Goal: Task Accomplishment & Management: Use online tool/utility

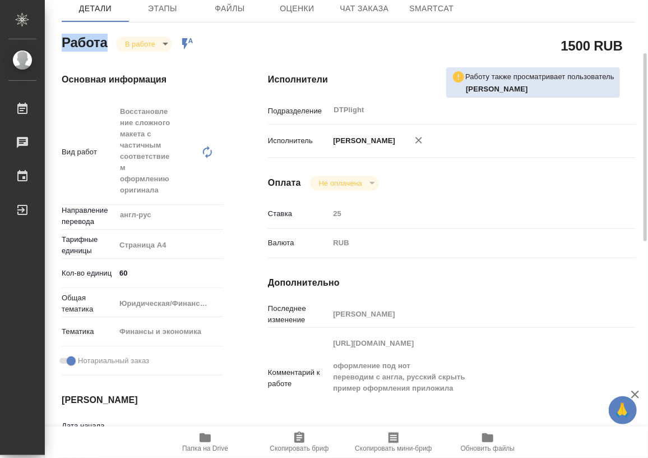
scroll to position [130, 0]
click at [205, 205] on icon "button" at bounding box center [205, 437] width 11 height 9
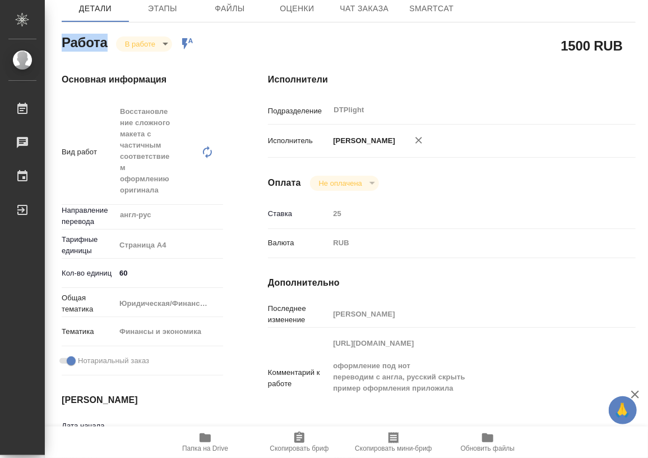
click at [145, 41] on body "🙏 .cls-1 fill:#fff; AWATERA Работы 0 Чаты График Выйти KUNZ_ELENA-111-WK-007 Кр…" at bounding box center [324, 229] width 648 height 458
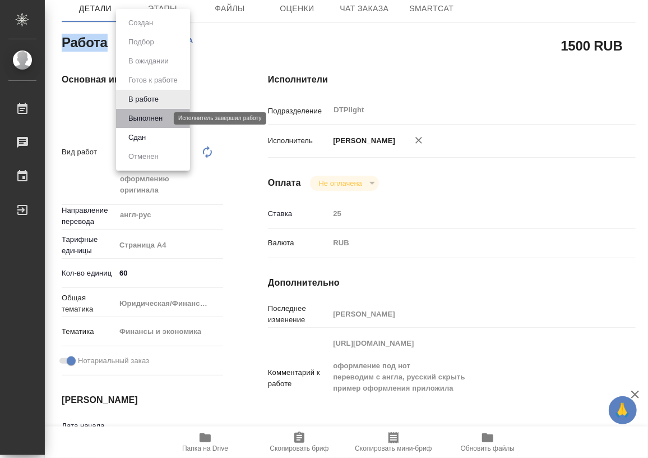
click at [146, 116] on button "Выполнен" at bounding box center [145, 118] width 41 height 12
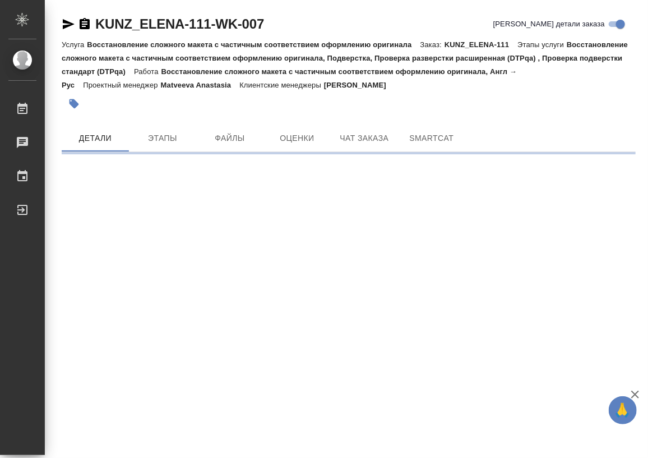
scroll to position [0, 0]
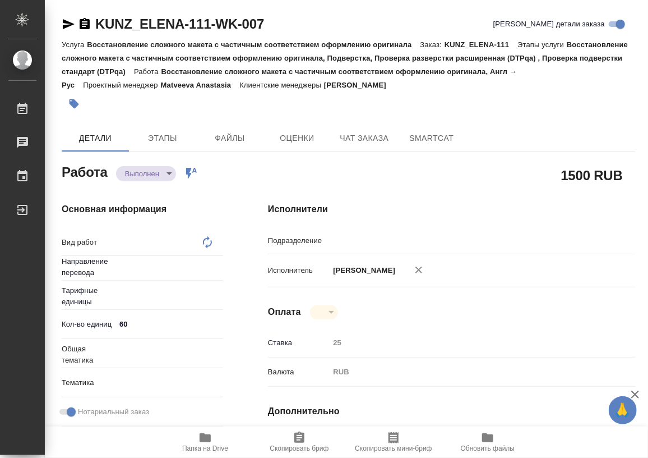
type textarea "x"
type textarea "Восстановление сложного макета с частичным соответствием оформлению оригинала"
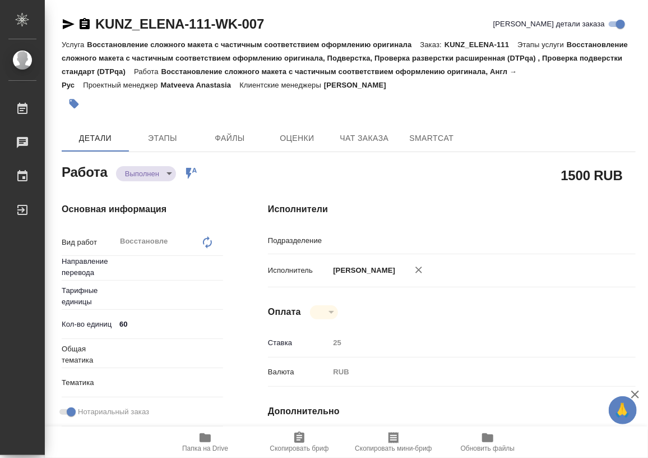
type textarea "x"
type input "англ-рус"
type input "DTPlight"
type textarea "x"
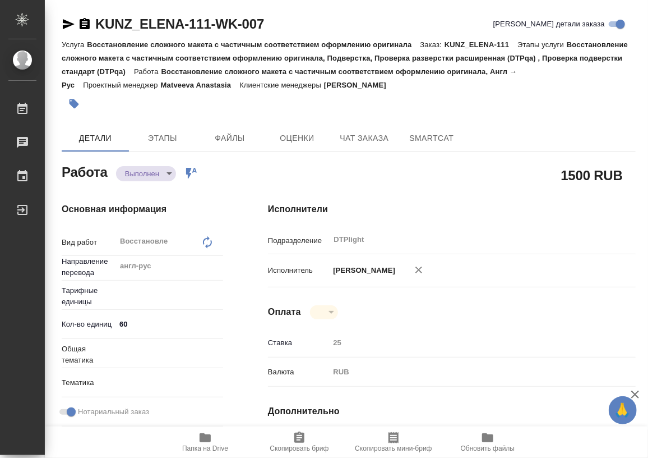
type textarea "x"
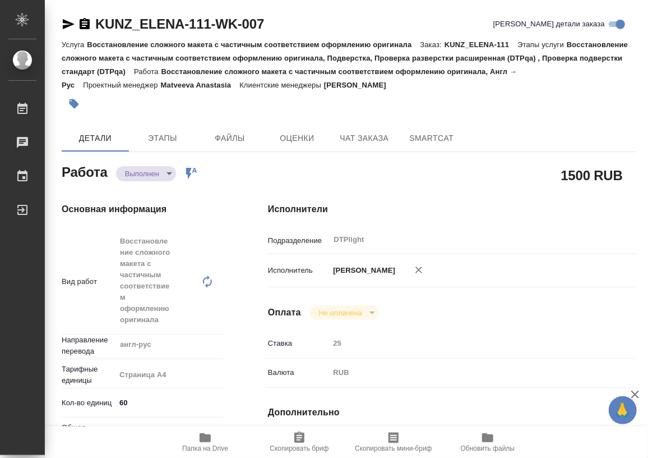
type textarea "x"
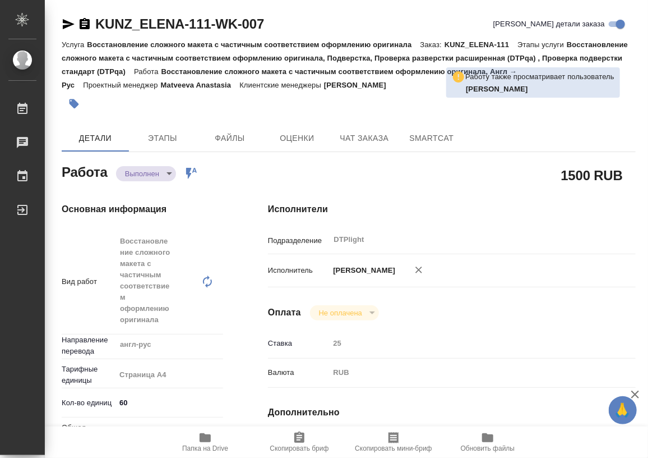
type textarea "x"
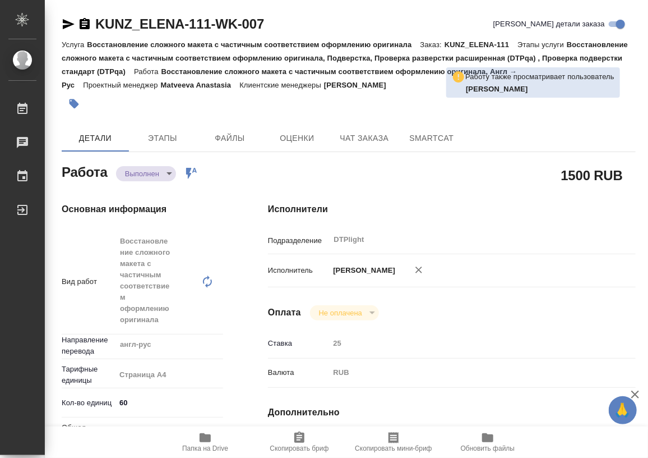
type textarea "x"
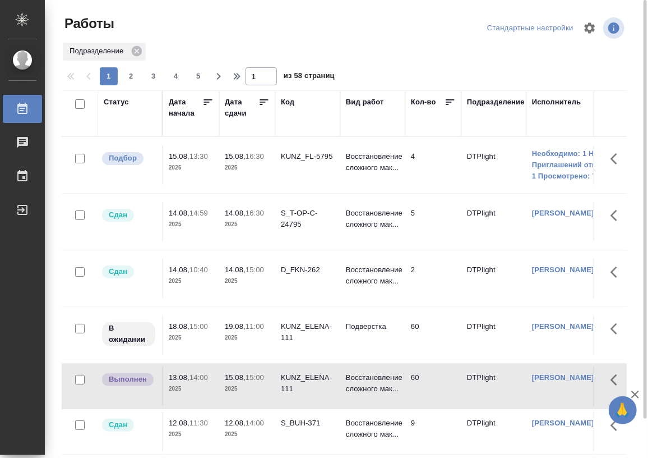
click at [121, 103] on div "Статус" at bounding box center [116, 101] width 25 height 11
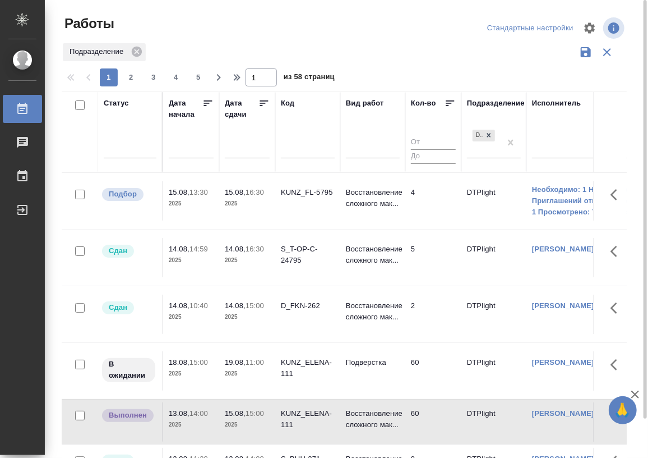
click at [132, 158] on div at bounding box center [130, 151] width 53 height 29
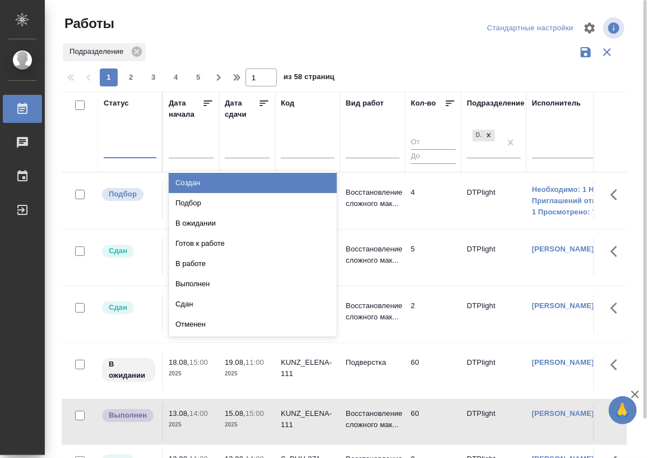
click at [134, 153] on div at bounding box center [130, 147] width 53 height 16
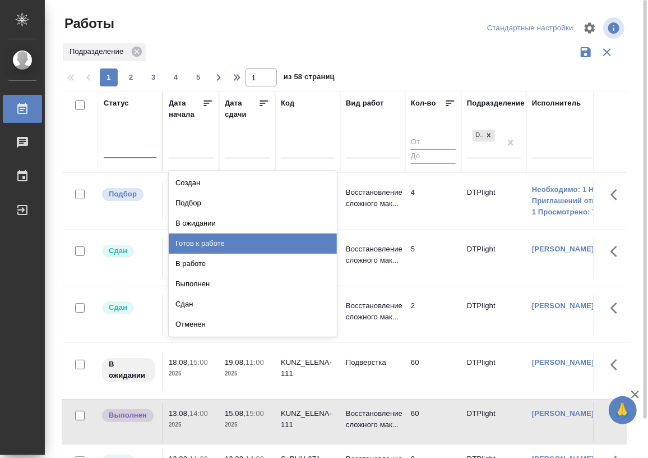
click at [226, 244] on div "Готов к работе" at bounding box center [253, 243] width 168 height 20
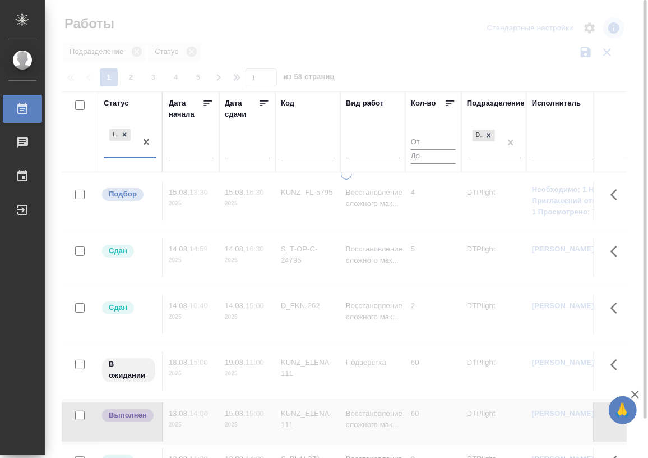
click at [132, 156] on div "Готов к работе" at bounding box center [120, 142] width 33 height 30
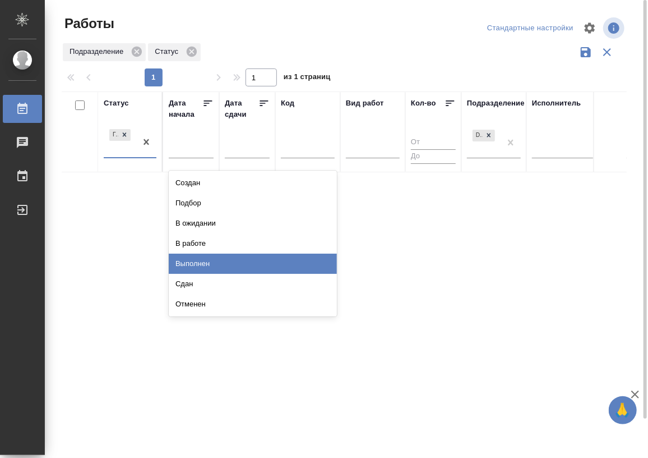
click at [211, 257] on div "Выполнен" at bounding box center [253, 263] width 168 height 20
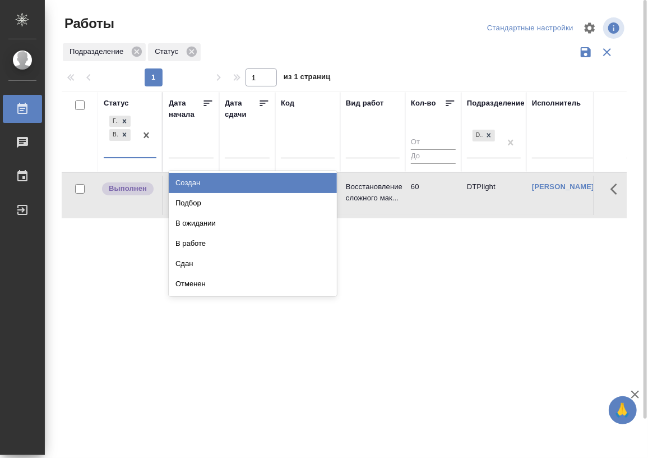
click at [127, 155] on div "Готов к работе Выполнен" at bounding box center [120, 135] width 33 height 44
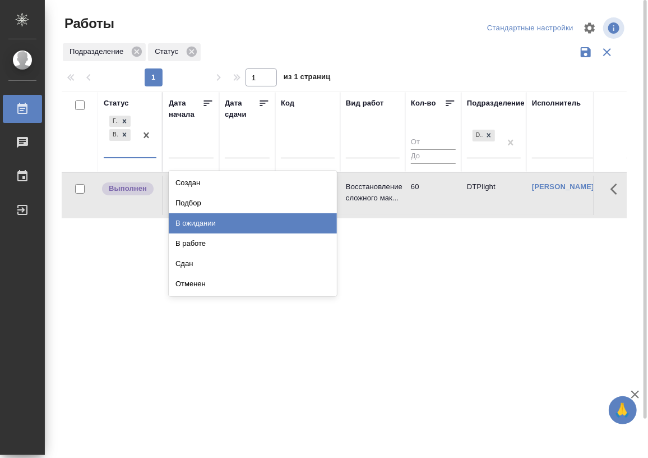
click at [209, 225] on div "В ожидании" at bounding box center [253, 223] width 168 height 20
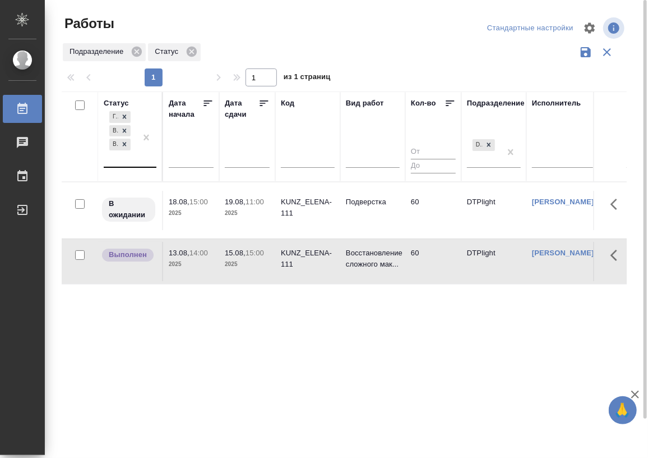
click at [126, 165] on div "Готов к работе Выполнен В ожидании" at bounding box center [120, 138] width 33 height 58
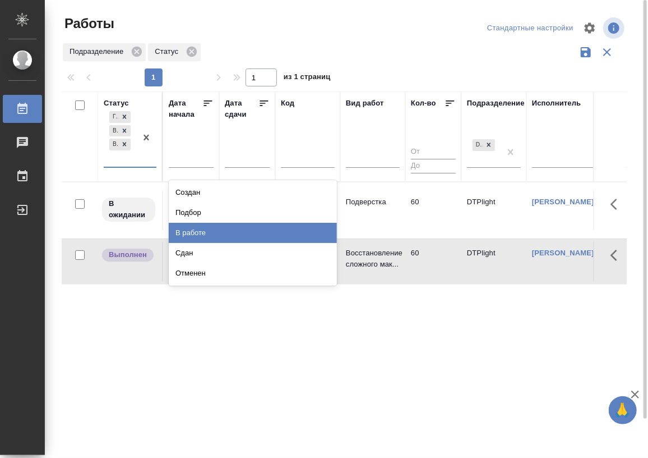
click at [209, 226] on div "В работе" at bounding box center [253, 233] width 168 height 20
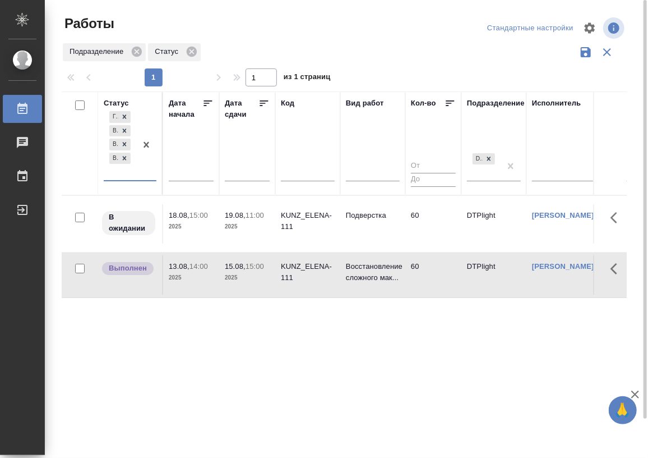
click at [135, 179] on div "Готов к работе Выполнен В ожидании В работе" at bounding box center [120, 144] width 33 height 71
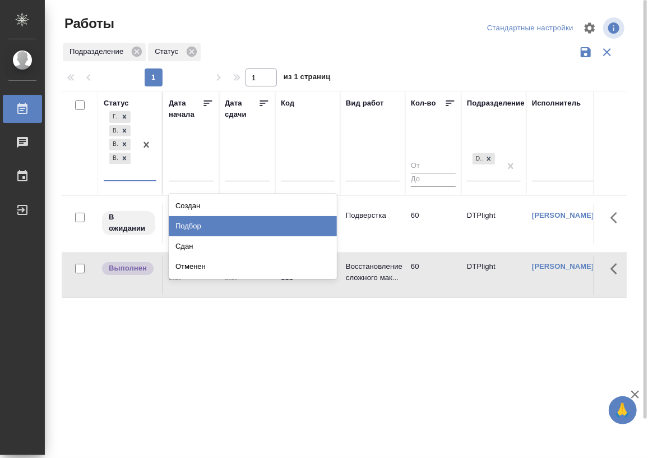
click at [214, 224] on div "Подбор" at bounding box center [253, 226] width 168 height 20
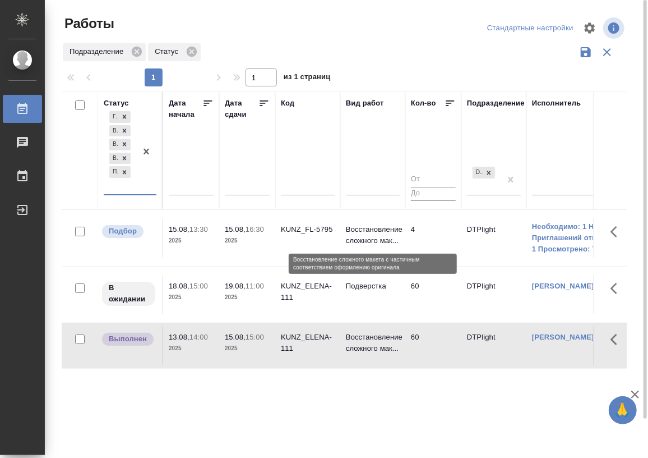
click at [363, 234] on p "Восстановление сложного мак..." at bounding box center [373, 235] width 54 height 22
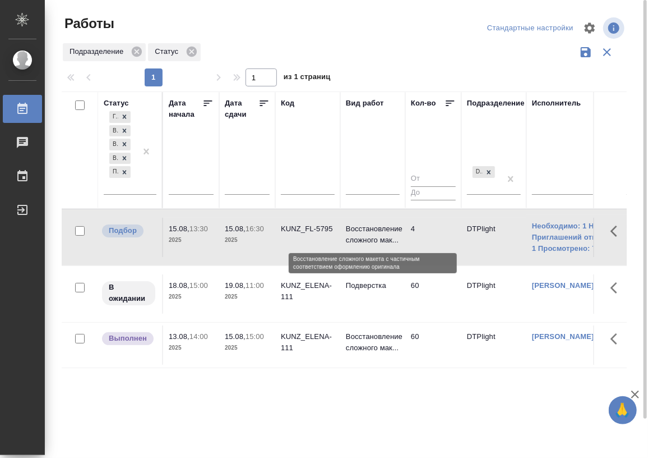
click at [363, 234] on p "Восстановление сложного мак..." at bounding box center [373, 234] width 54 height 22
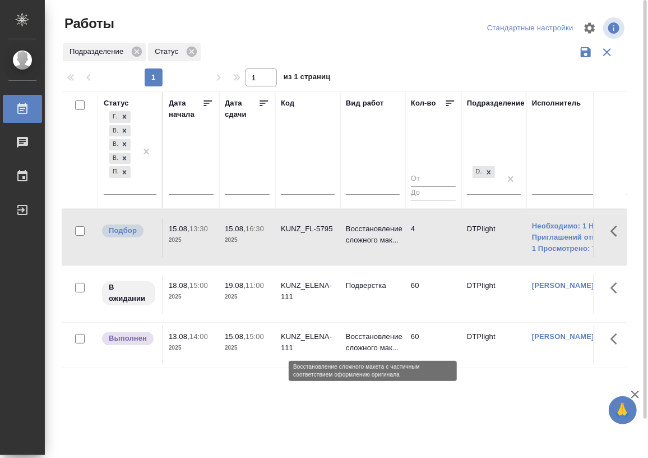
click at [367, 344] on p "Восстановление сложного мак..." at bounding box center [373, 342] width 54 height 22
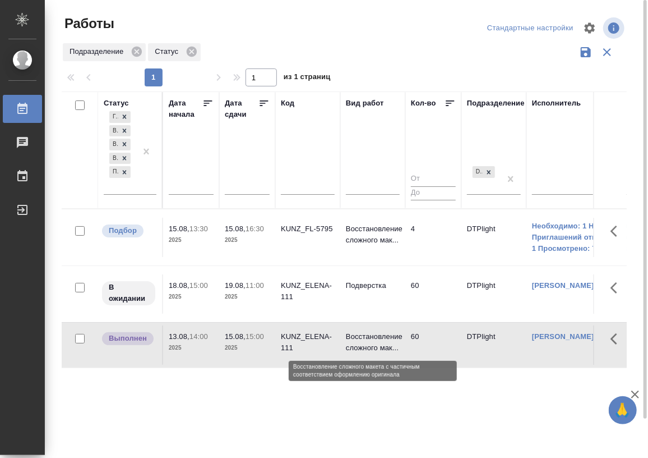
click at [367, 344] on p "Восстановление сложного мак..." at bounding box center [373, 342] width 54 height 22
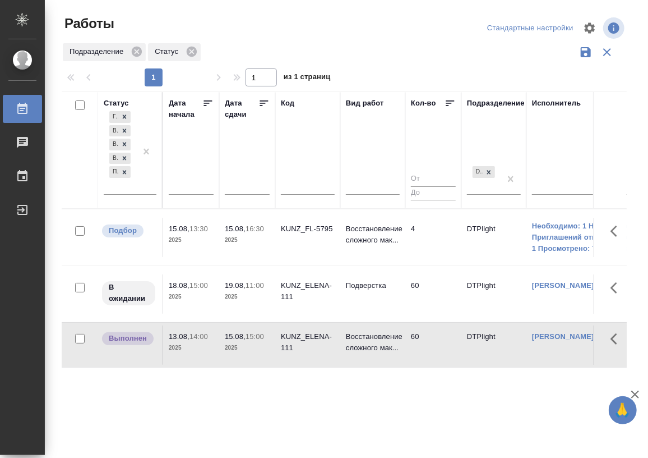
click at [432, 405] on div "Статус Готов к работе Выполнен В ожидании В работе Подбор Дата начала Дата сдач…" at bounding box center [344, 293] width 565 height 404
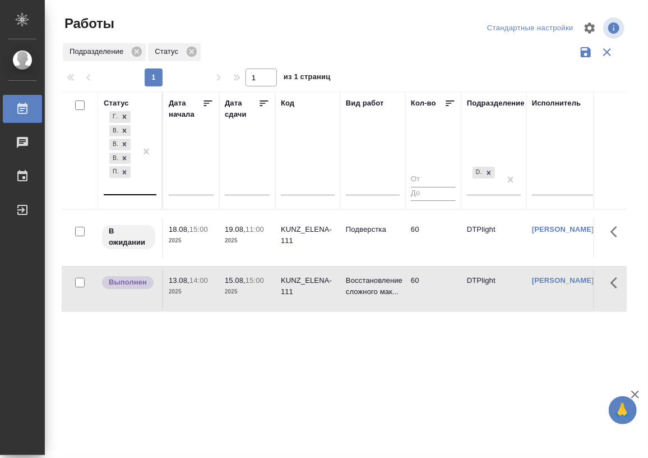
click at [122, 193] on div "Готов к работе Выполнен В ожидании В работе Подбор" at bounding box center [120, 151] width 33 height 85
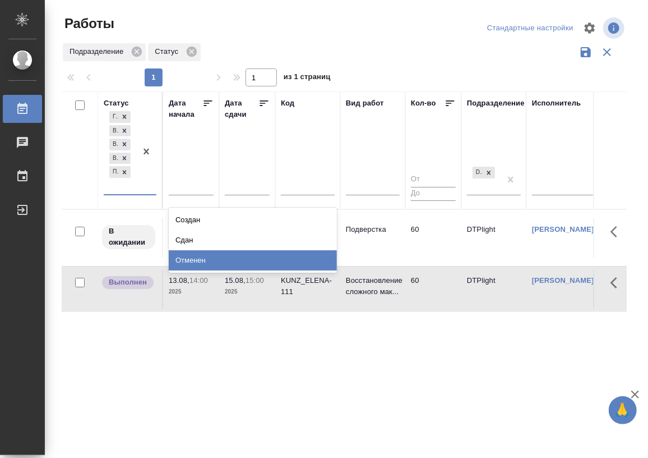
click at [277, 392] on div "Статус option Подбор, selected. option Отменен focused, 8 of 8. 3 results avail…" at bounding box center [344, 293] width 565 height 404
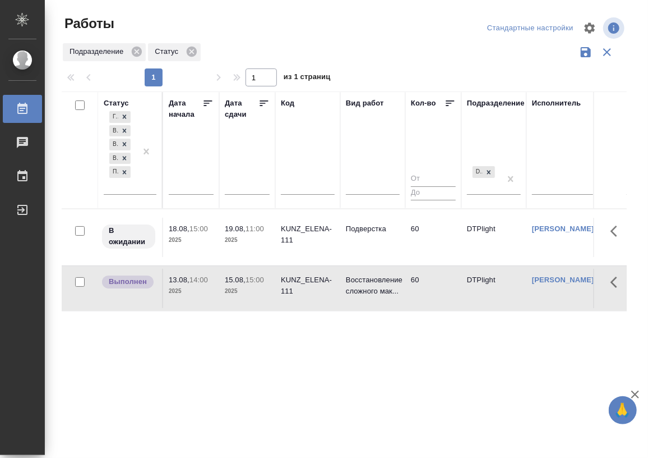
click at [269, 385] on div "Статус Готов к работе Выполнен В ожидании В работе Подбор Дата начала Дата сдач…" at bounding box center [344, 293] width 565 height 404
click at [311, 390] on div "Статус Готов к работе Выполнен В ожидании В работе Подбор Дата начала Дата сдач…" at bounding box center [344, 293] width 565 height 404
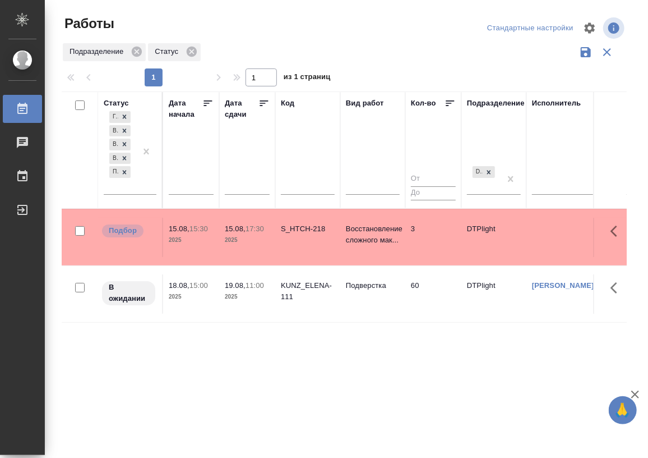
click at [445, 350] on div "Статус Готов к работе Выполнен В ожидании В работе Подбор Дата начала Дата сдач…" at bounding box center [344, 293] width 565 height 404
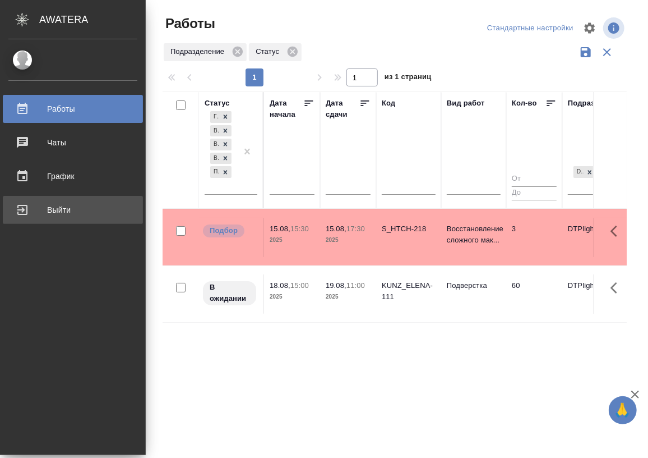
click at [46, 204] on div "Выйти" at bounding box center [72, 209] width 129 height 17
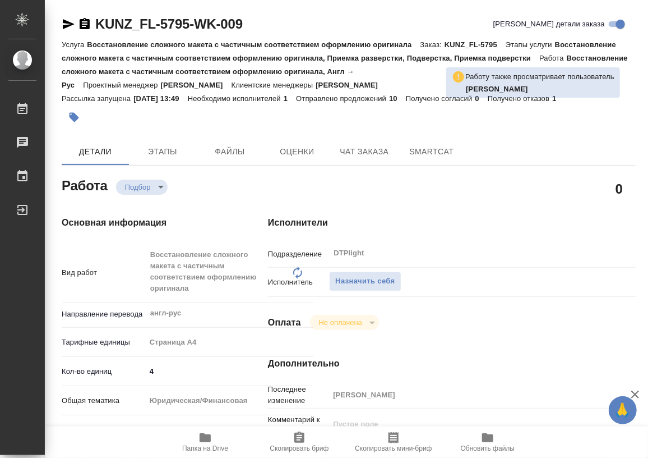
type textarea "x"
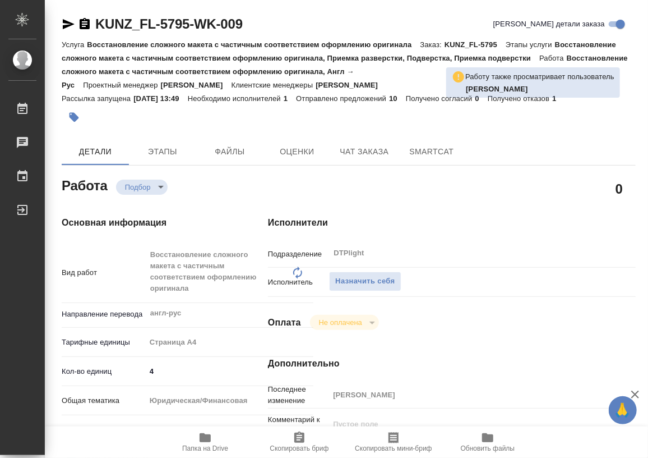
type textarea "x"
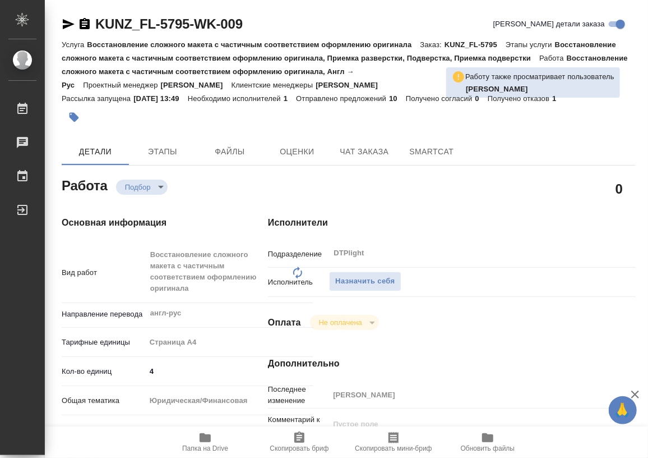
type textarea "x"
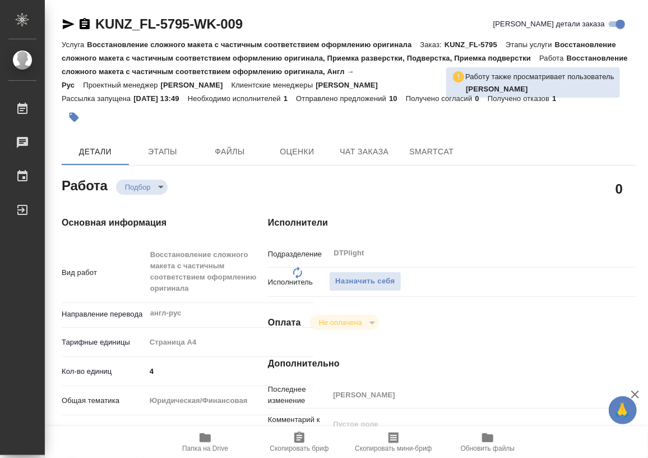
click at [207, 443] on icon "button" at bounding box center [205, 437] width 13 height 13
type textarea "x"
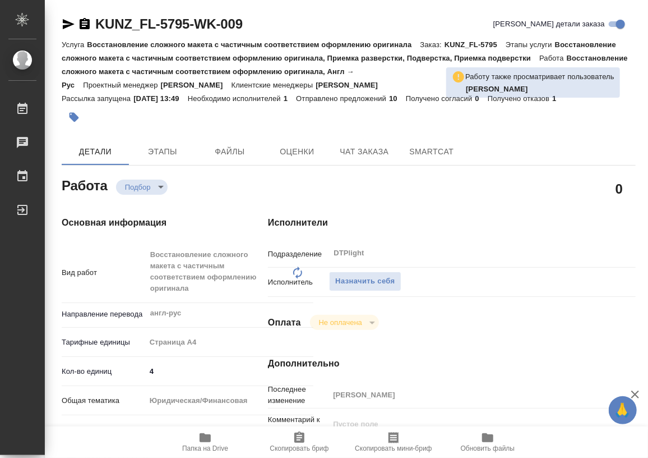
type textarea "x"
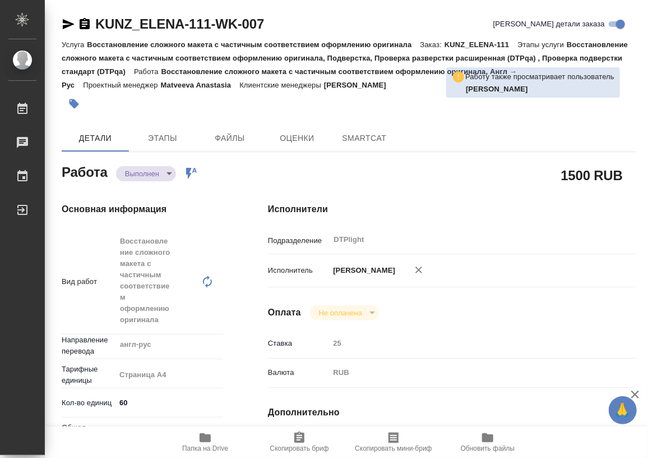
type textarea "x"
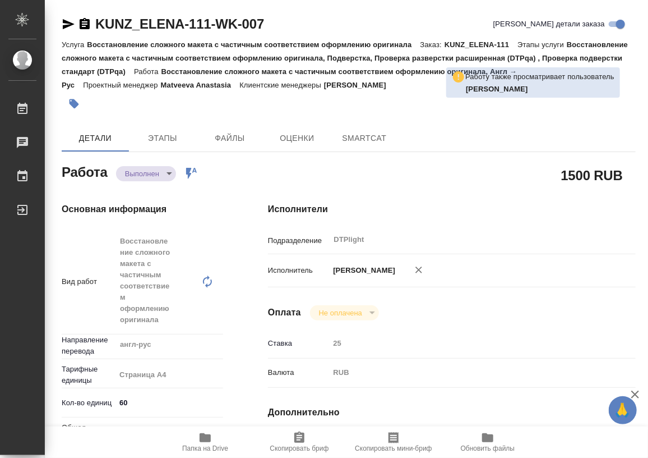
type textarea "x"
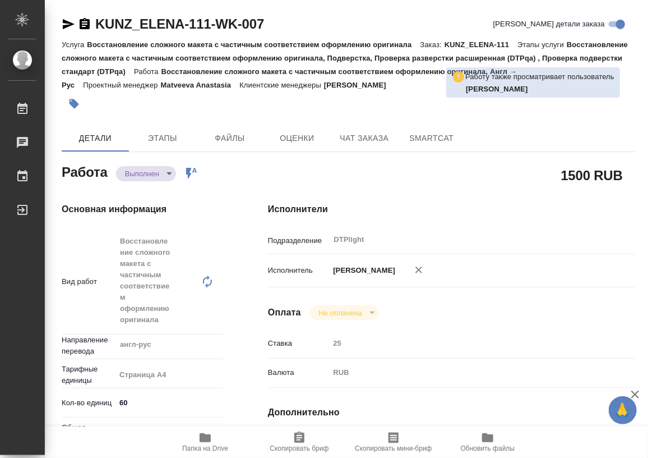
type textarea "x"
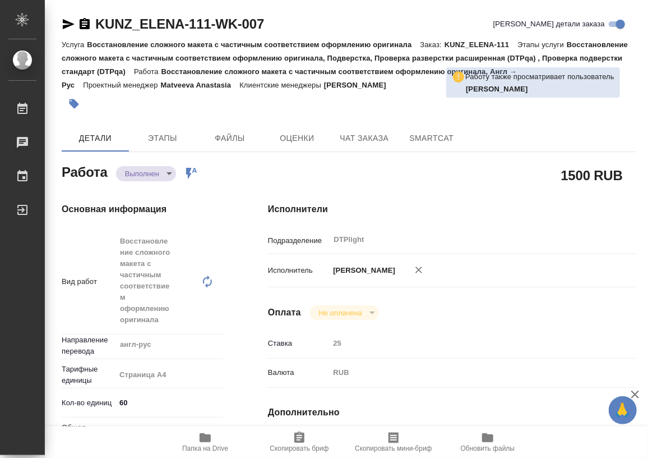
type textarea "x"
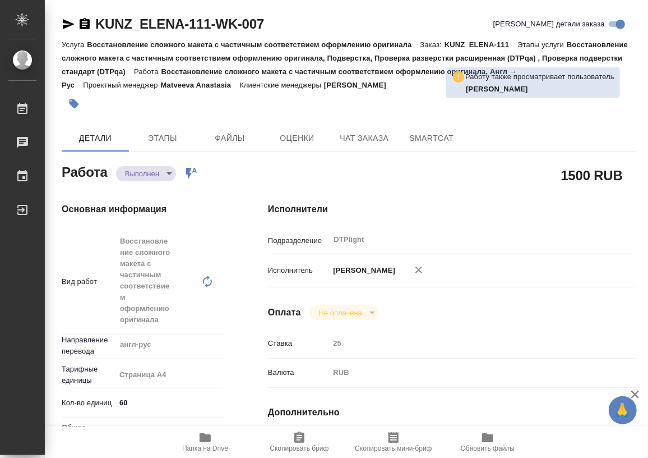
type textarea "x"
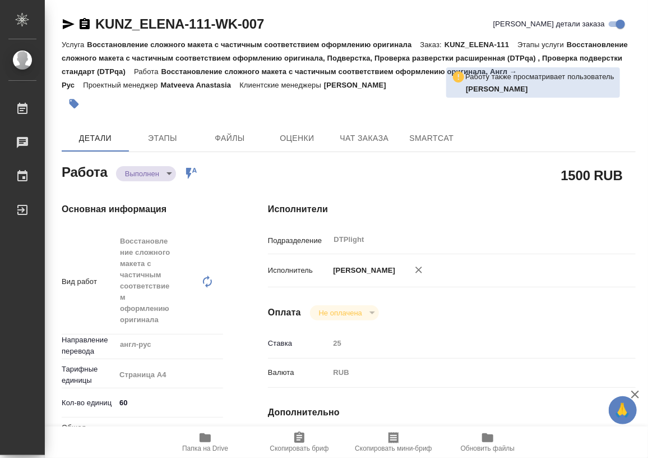
type textarea "x"
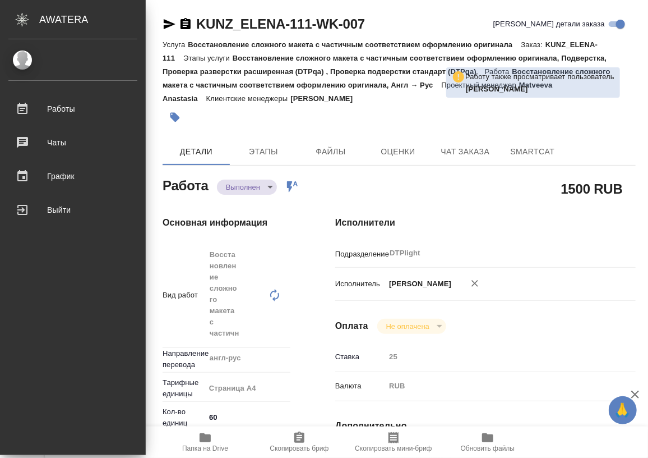
type textarea "x"
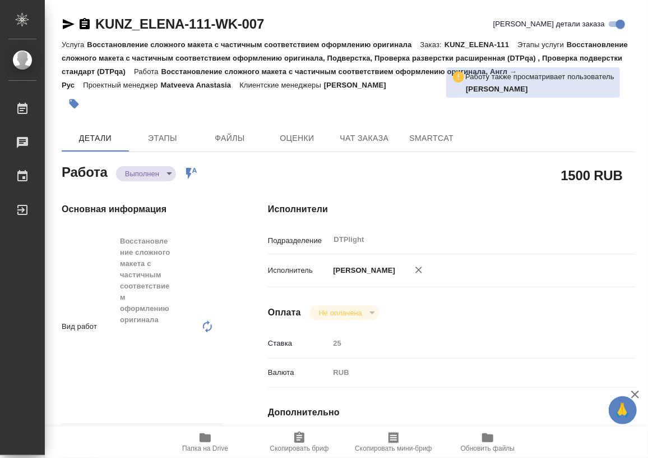
type textarea "x"
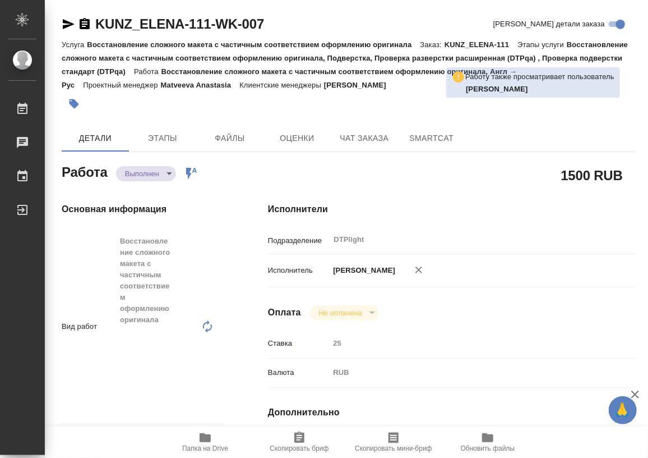
type textarea "x"
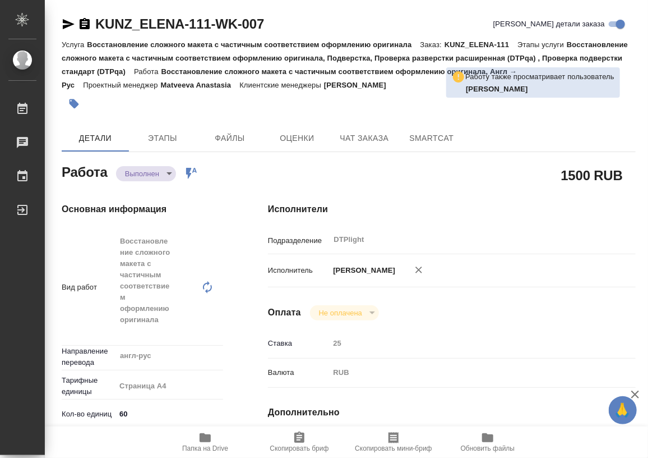
type textarea "x"
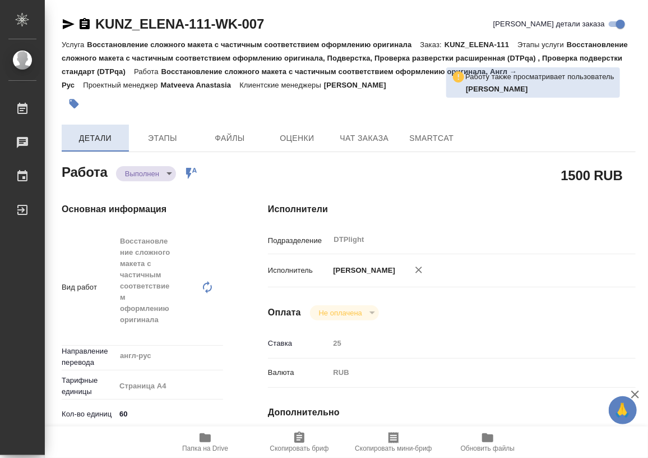
type textarea "x"
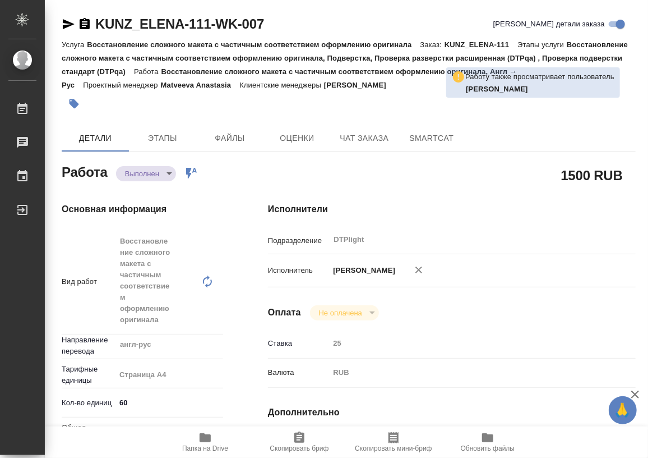
type textarea "x"
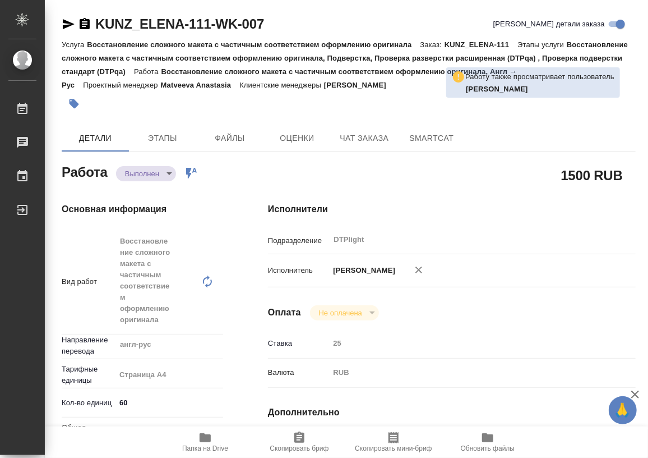
type textarea "x"
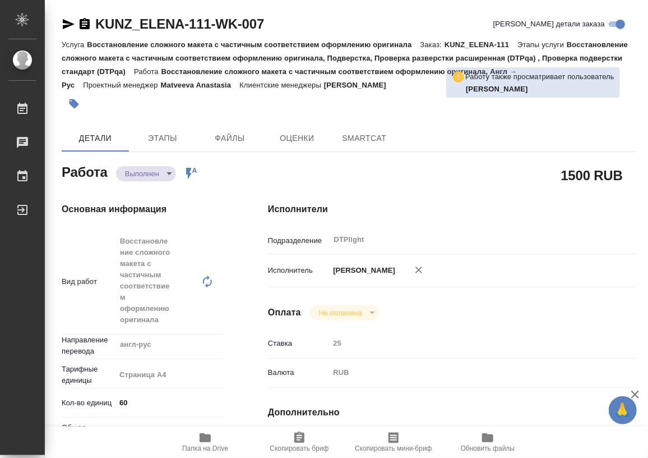
type textarea "x"
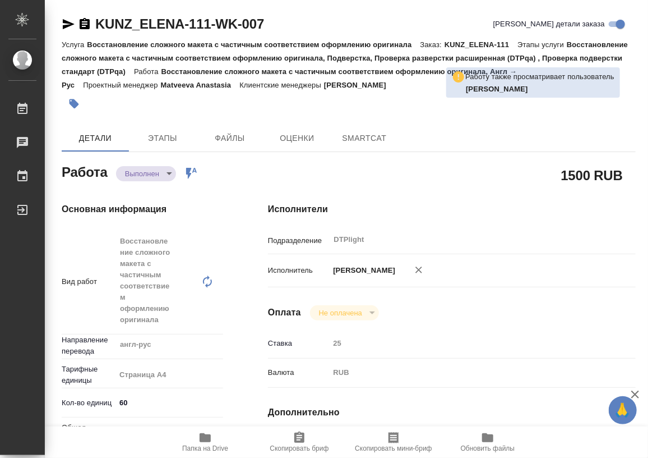
type textarea "x"
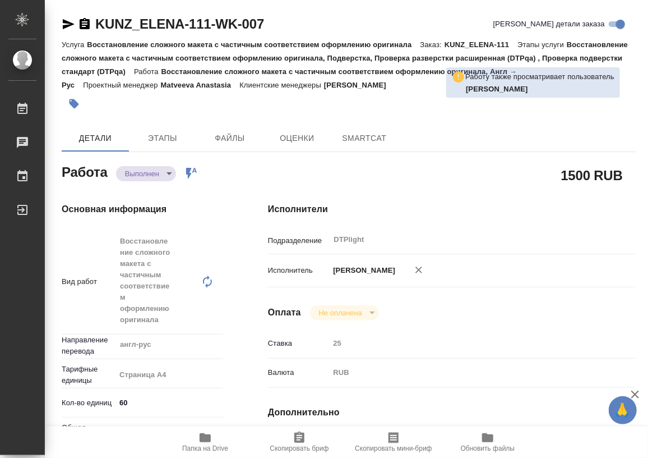
type textarea "x"
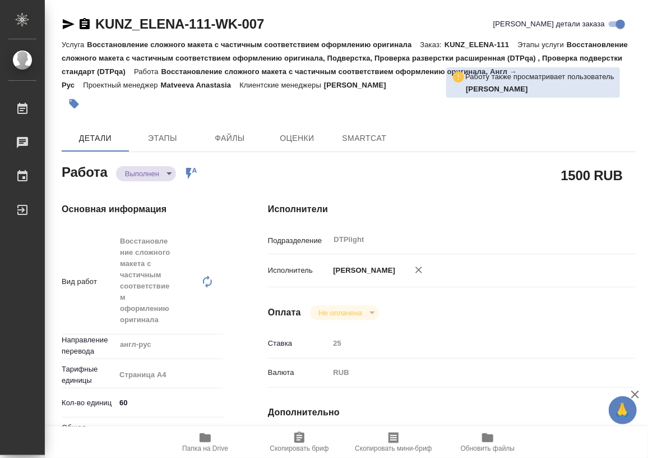
type textarea "x"
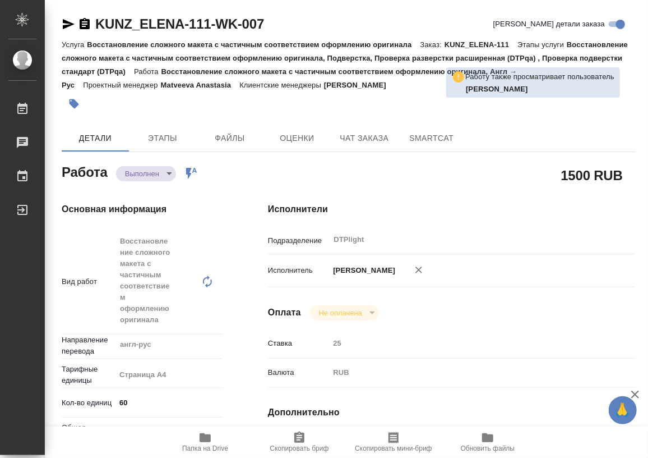
type textarea "x"
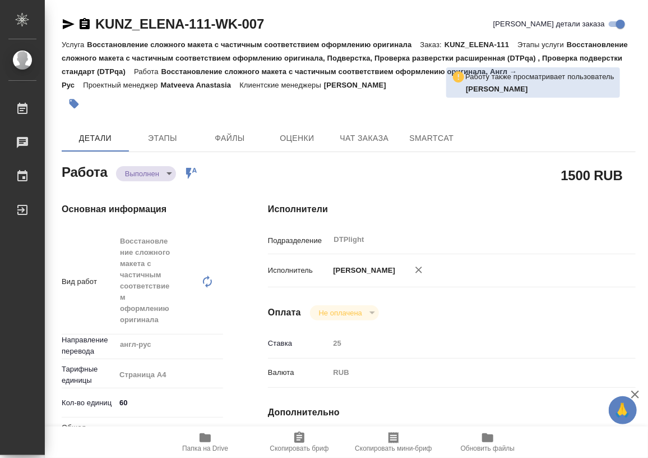
type textarea "x"
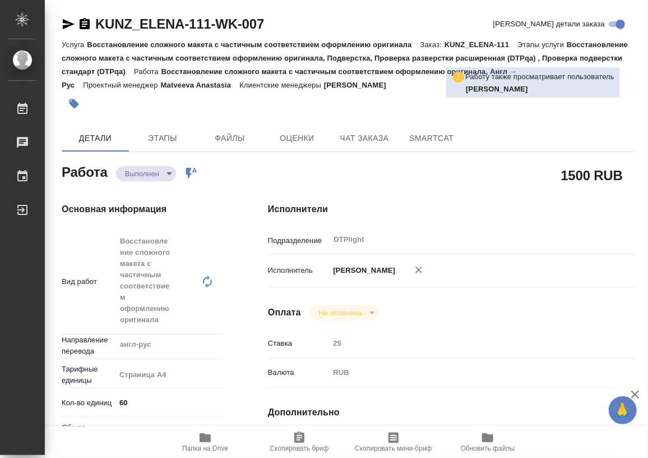
type textarea "x"
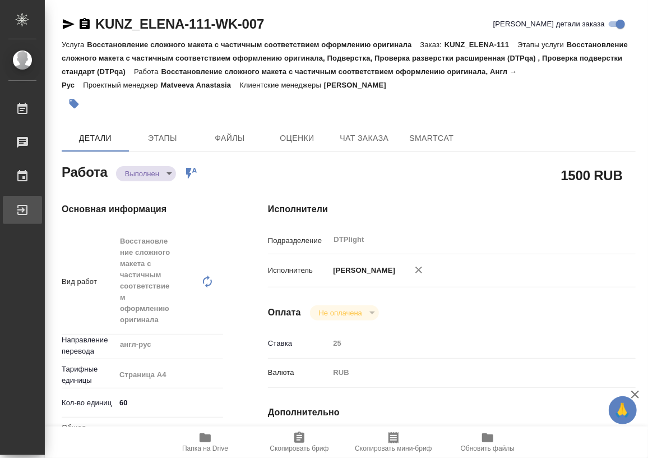
type textarea "x"
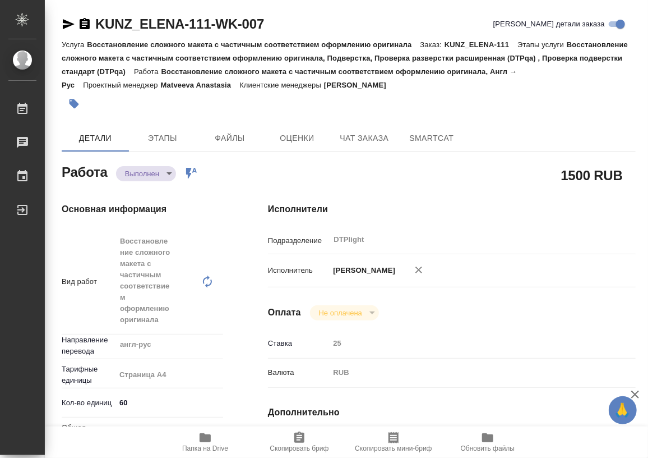
type textarea "x"
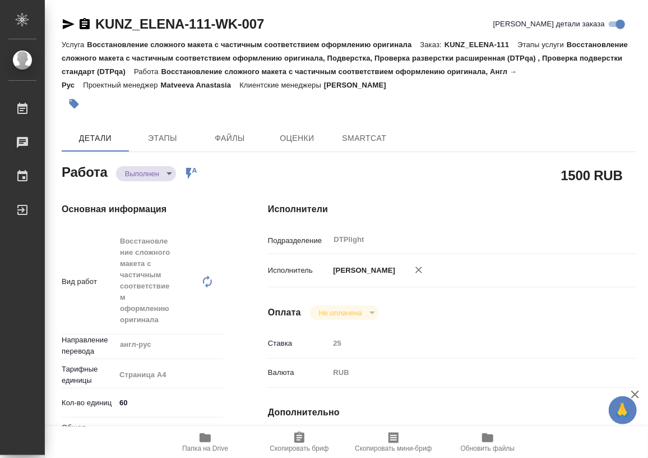
type textarea "x"
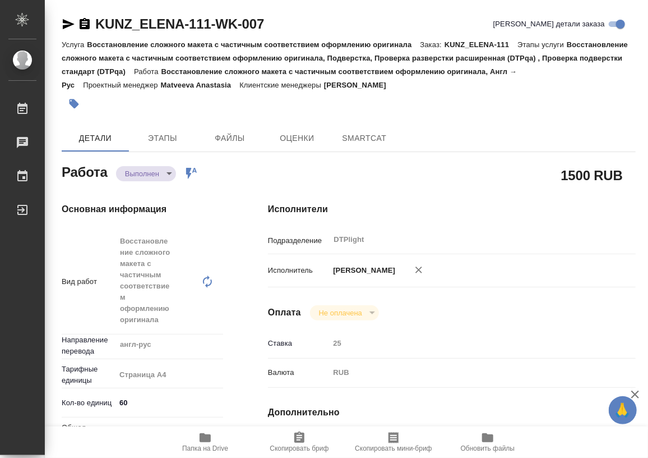
type textarea "x"
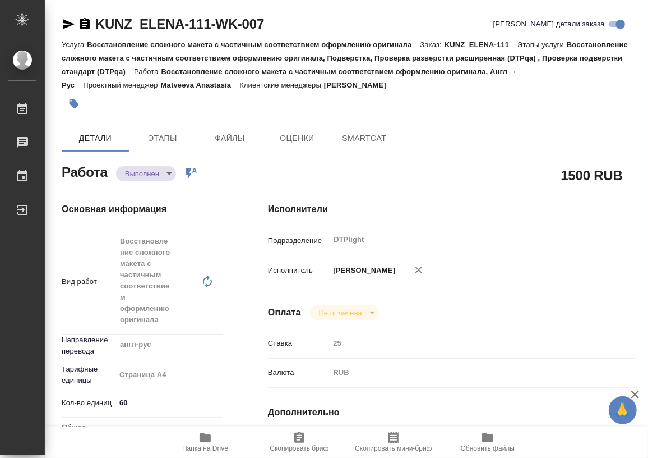
type textarea "x"
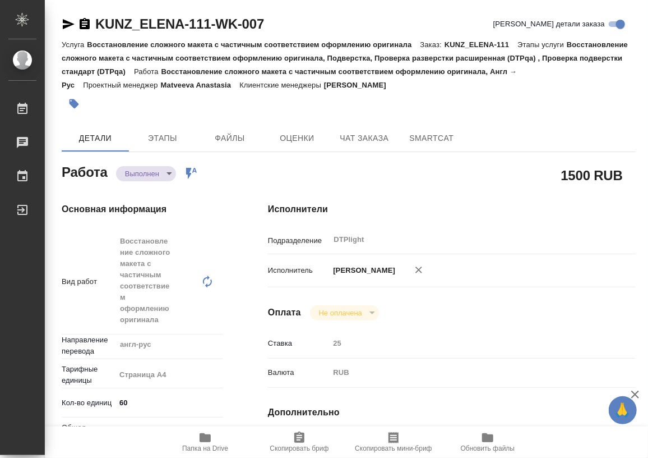
type textarea "x"
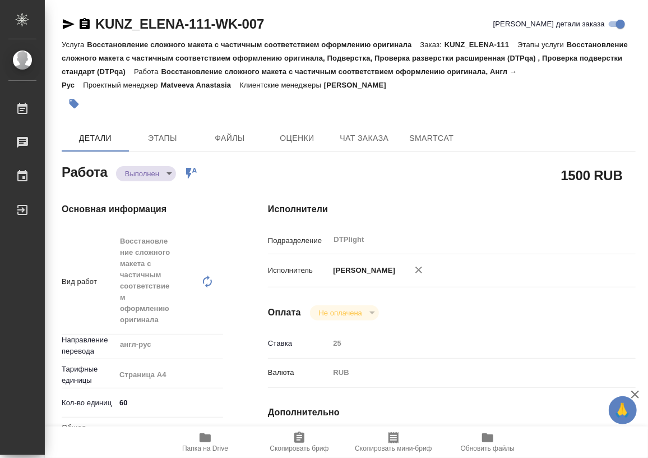
type textarea "x"
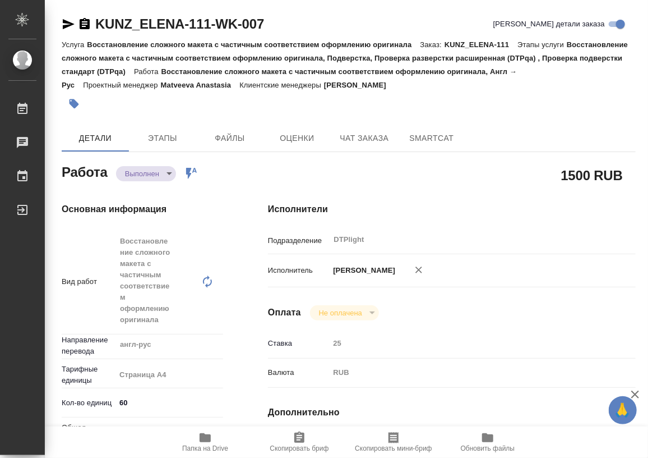
type textarea "x"
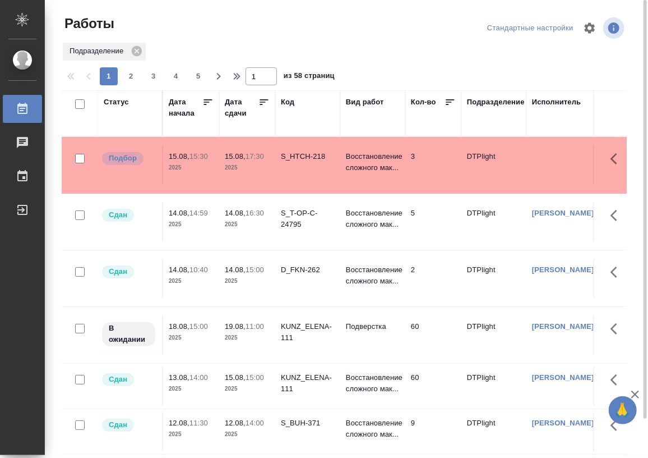
click at [117, 100] on div "Статус" at bounding box center [116, 101] width 25 height 11
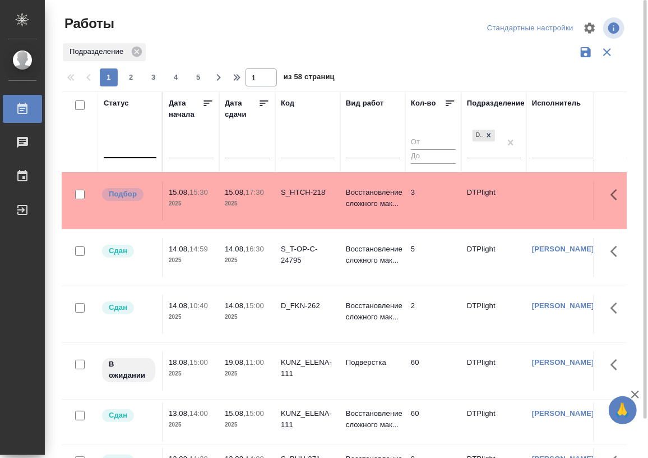
click at [124, 154] on div at bounding box center [130, 147] width 53 height 16
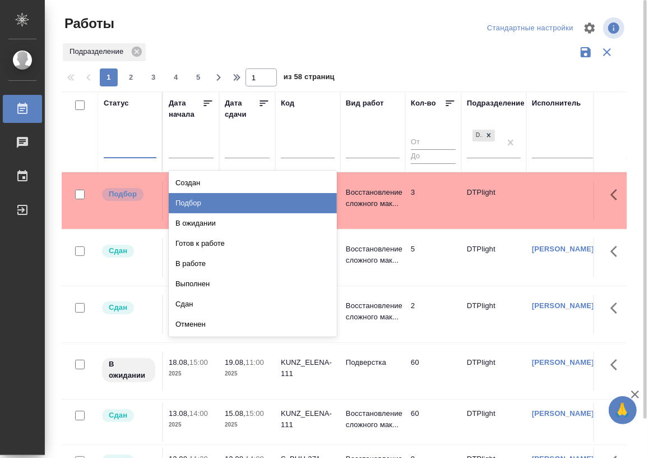
click at [218, 207] on div "Подбор" at bounding box center [253, 203] width 168 height 20
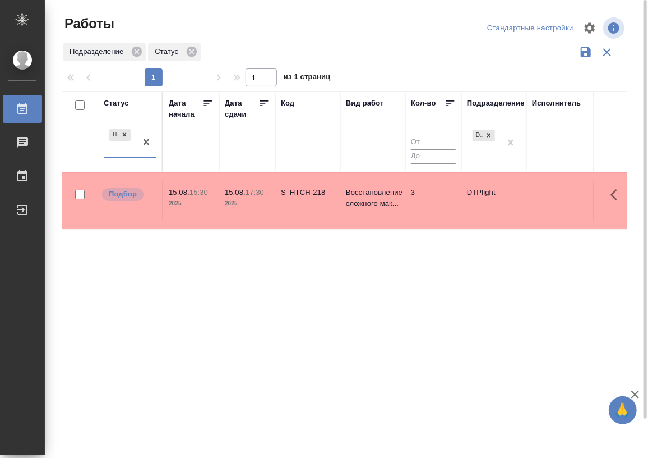
click at [139, 155] on div at bounding box center [146, 142] width 20 height 30
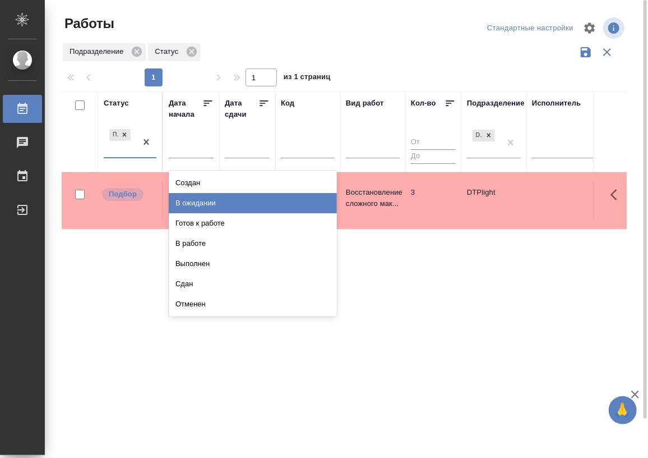
click at [202, 201] on div "В ожидании" at bounding box center [253, 203] width 168 height 20
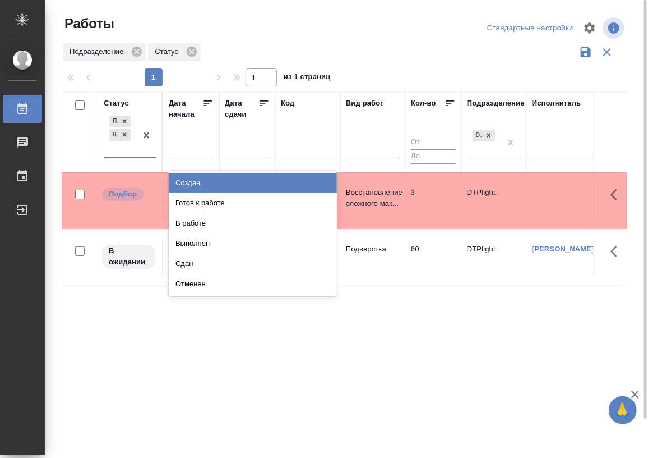
click at [128, 154] on div "Подбор В ожидании" at bounding box center [120, 135] width 33 height 44
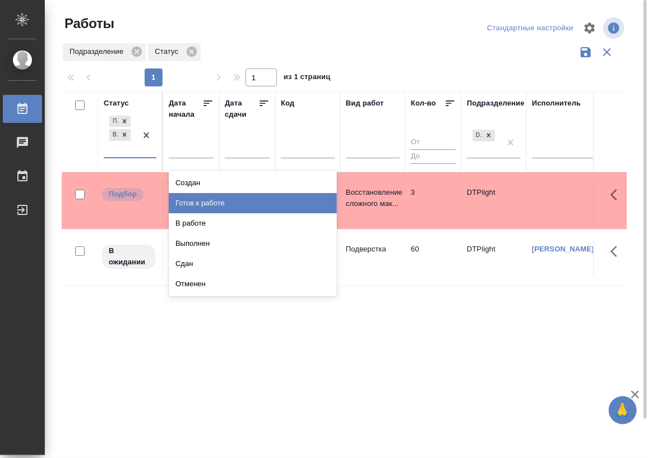
click at [209, 201] on div "Готов к работе" at bounding box center [253, 203] width 168 height 20
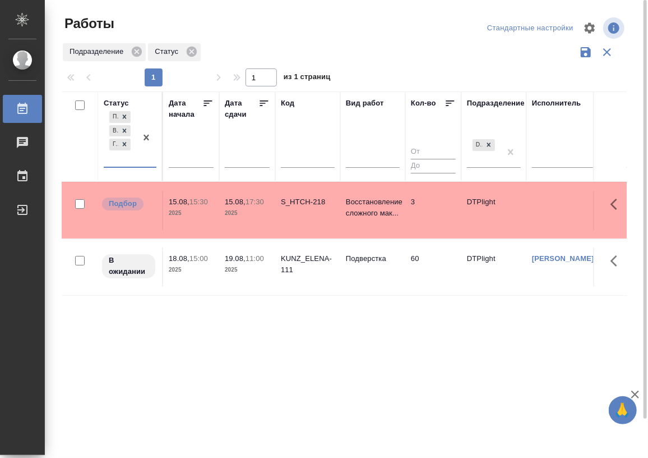
click at [130, 163] on div "Подбор В ожидании Готов к работе" at bounding box center [120, 138] width 33 height 58
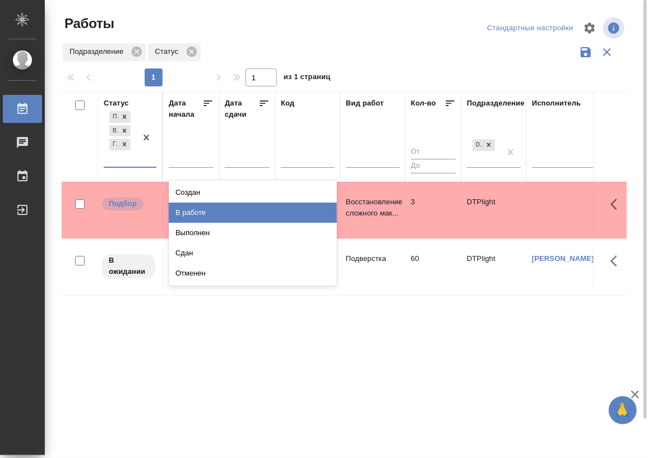
click at [209, 212] on div "В работе" at bounding box center [253, 212] width 168 height 20
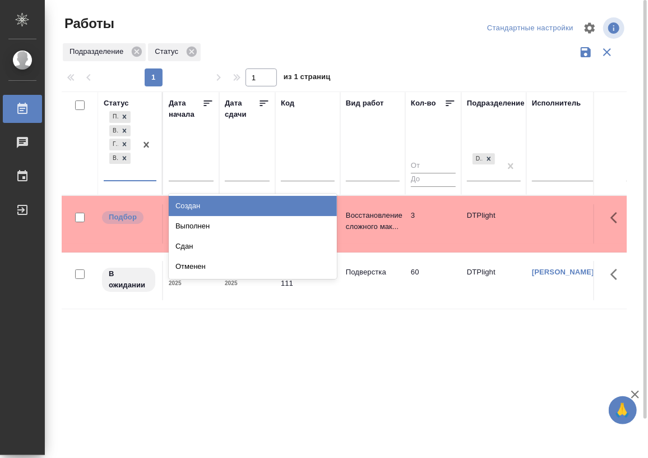
click at [133, 176] on div "Подбор В ожидании Готов к работе В работе" at bounding box center [120, 144] width 33 height 71
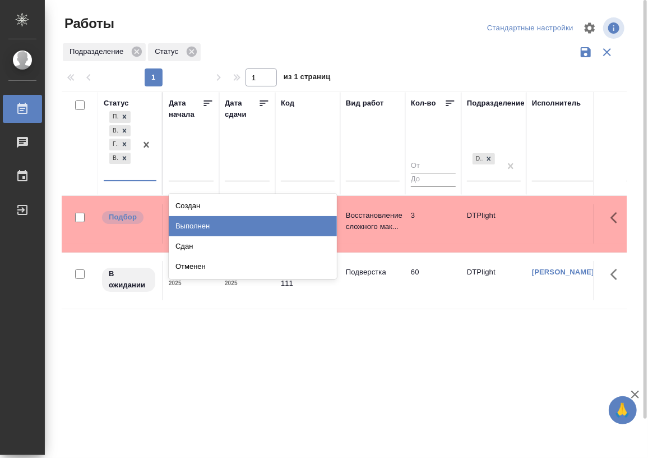
click at [191, 221] on div "Выполнен" at bounding box center [253, 226] width 168 height 20
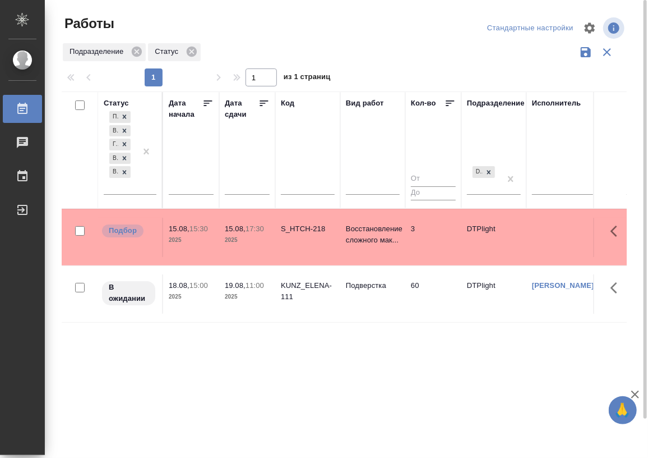
click at [263, 373] on div "Статус Подбор В ожидании Готов к работе В работе Выполнен Дата начала Дата сдач…" at bounding box center [344, 293] width 565 height 404
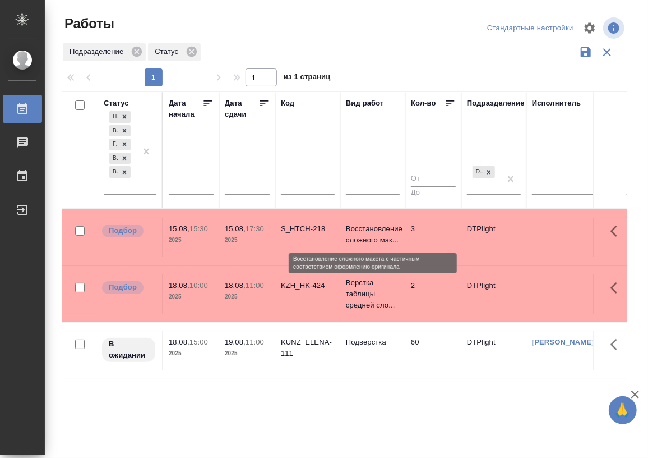
click at [376, 228] on p "Восстановление сложного мак..." at bounding box center [373, 234] width 54 height 22
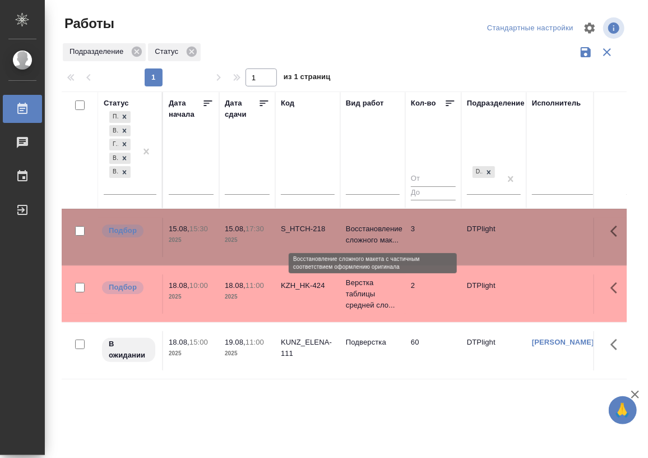
click at [376, 228] on p "Восстановление сложного мак..." at bounding box center [373, 234] width 54 height 22
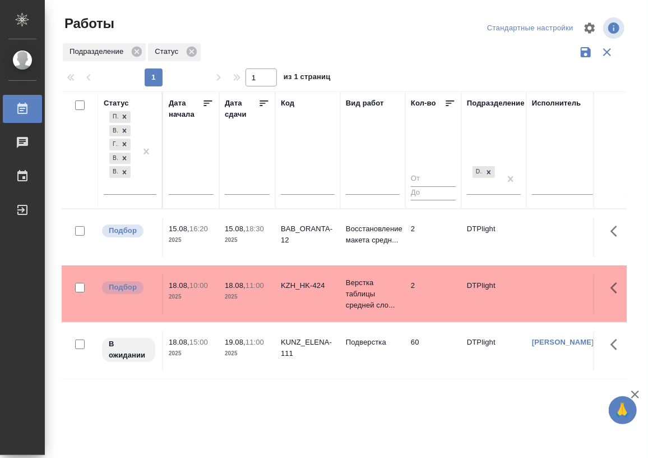
click at [100, 398] on div "Статус Подбор В ожидании Готов к работе В работе Выполнен Дата начала Дата сдач…" at bounding box center [344, 293] width 565 height 404
click at [230, 387] on div "Статус Подбор В ожидании Готов к работе В работе Выполнен Дата начала Дата сдач…" at bounding box center [344, 293] width 565 height 404
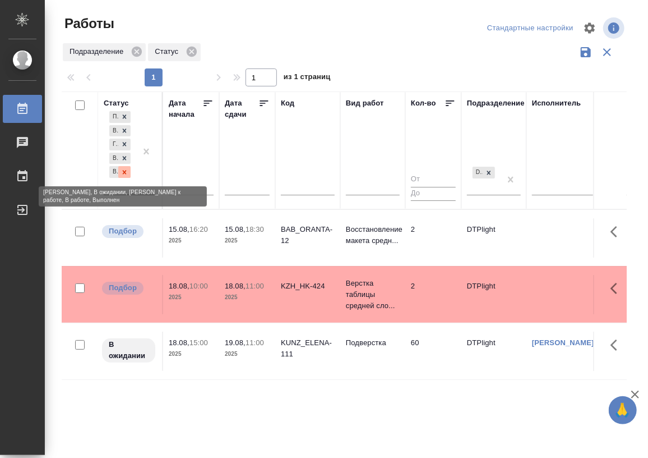
click at [126, 172] on icon at bounding box center [125, 172] width 8 height 8
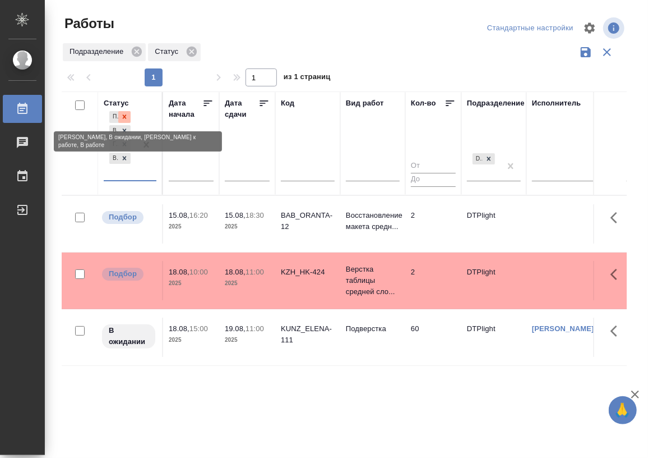
click at [121, 114] on icon at bounding box center [125, 117] width 8 height 8
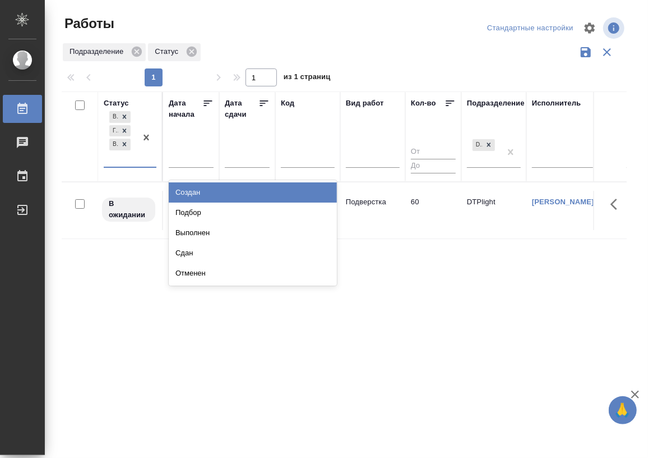
click at [126, 164] on div "В ожидании Готов к работе В работе" at bounding box center [120, 138] width 33 height 58
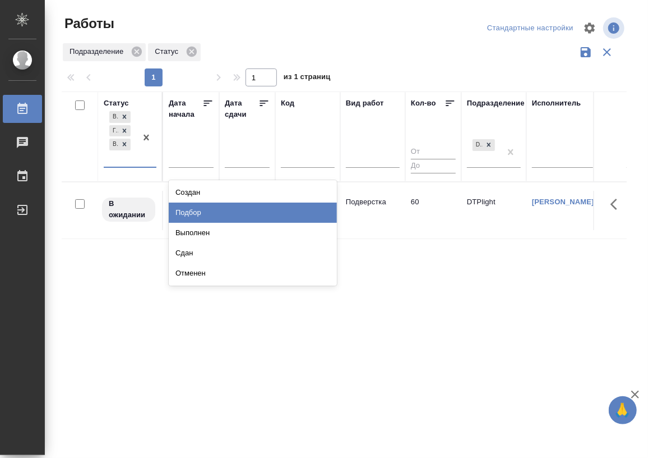
click at [200, 210] on div "Подбор" at bounding box center [253, 212] width 168 height 20
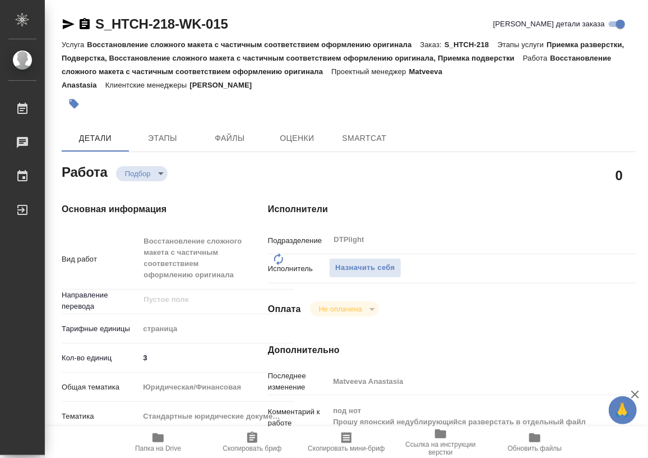
type textarea "x"
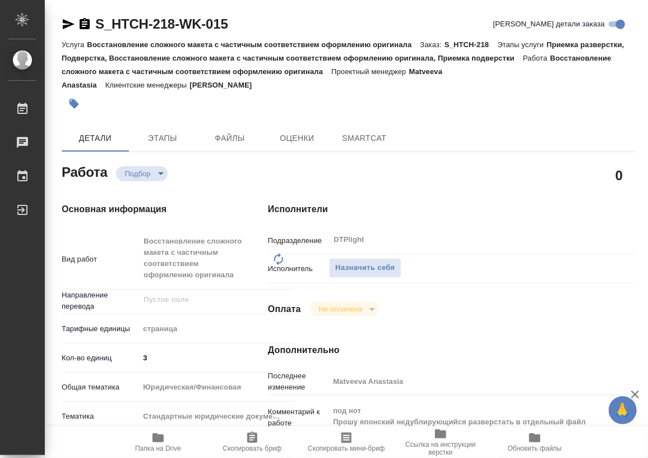
type textarea "x"
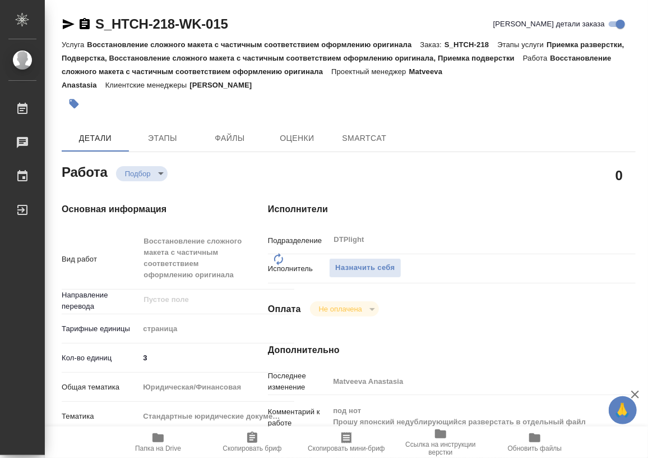
type textarea "x"
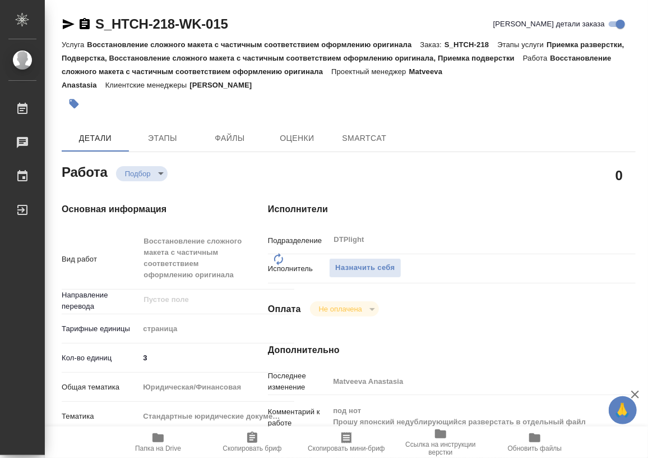
type textarea "x"
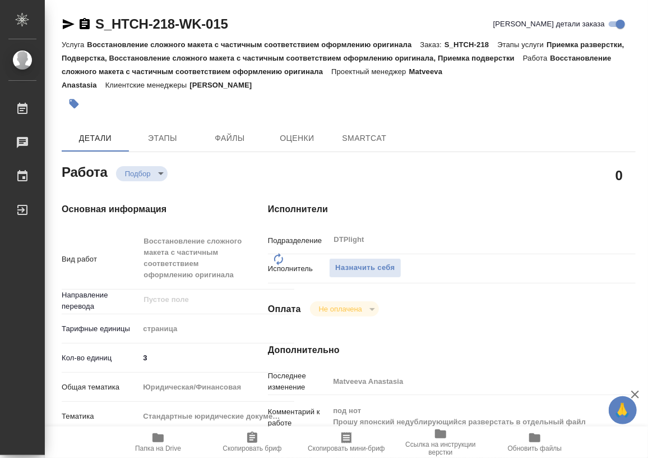
type textarea "x"
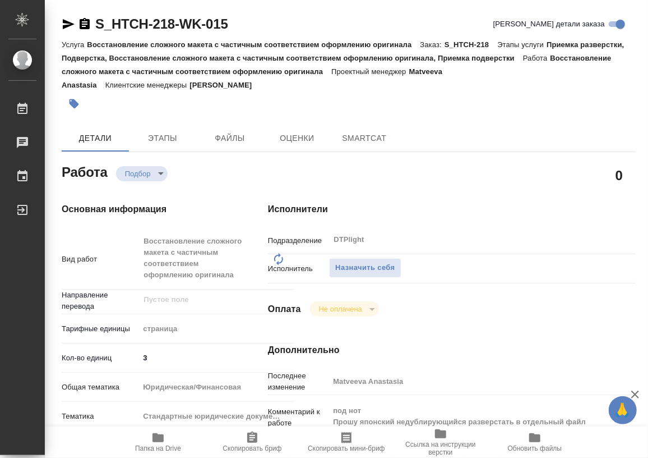
type textarea "x"
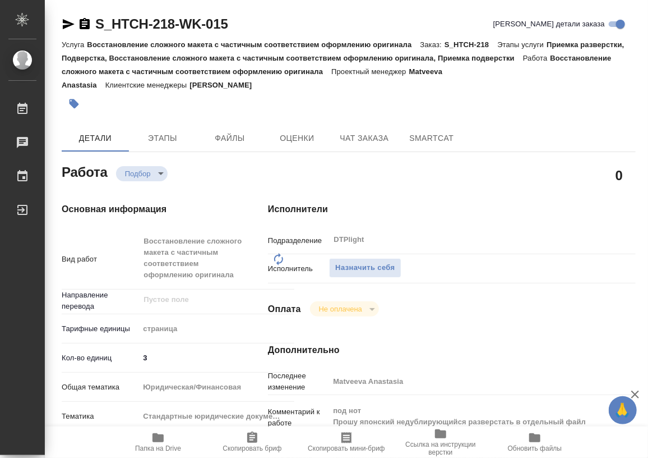
type textarea "x"
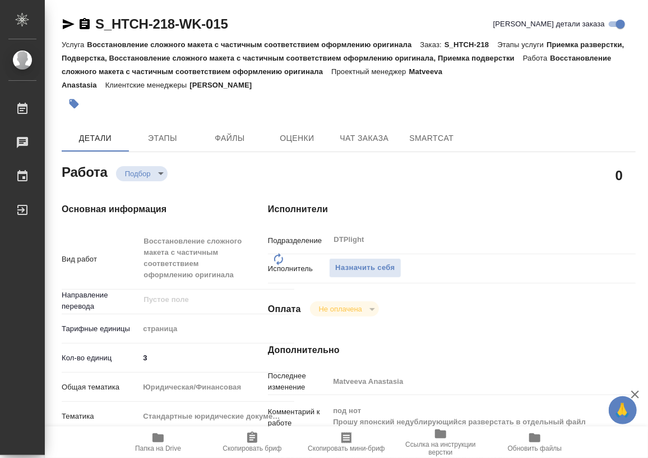
type textarea "x"
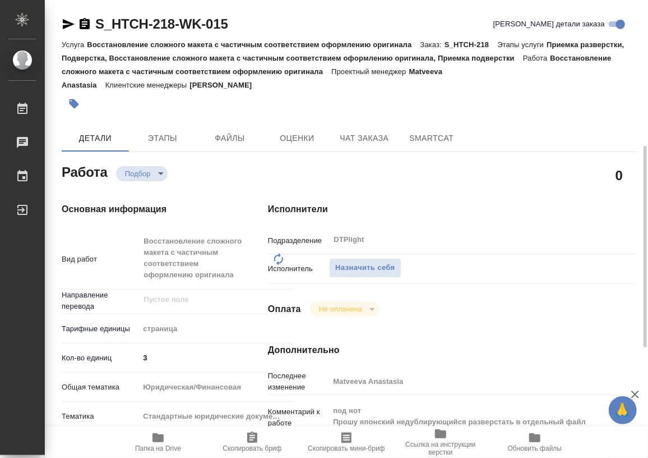
scroll to position [101, 0]
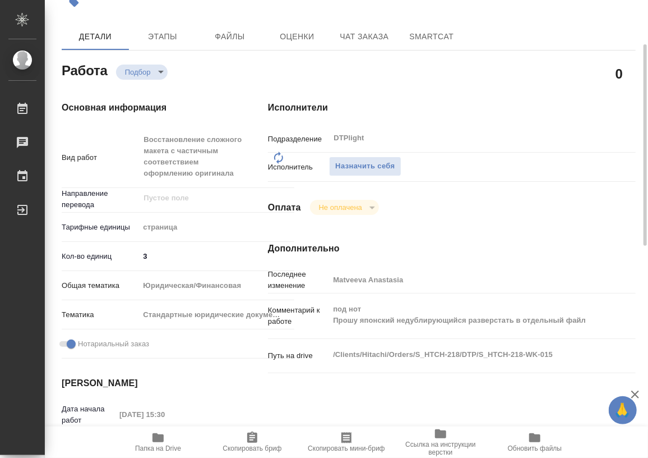
type textarea "x"
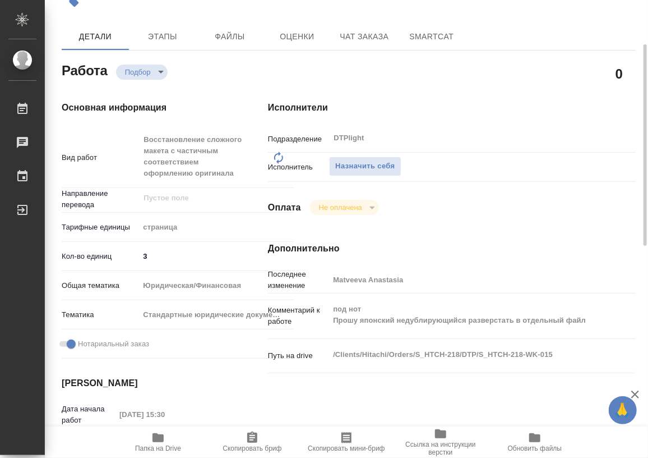
scroll to position [0, 0]
